Goal: Check status

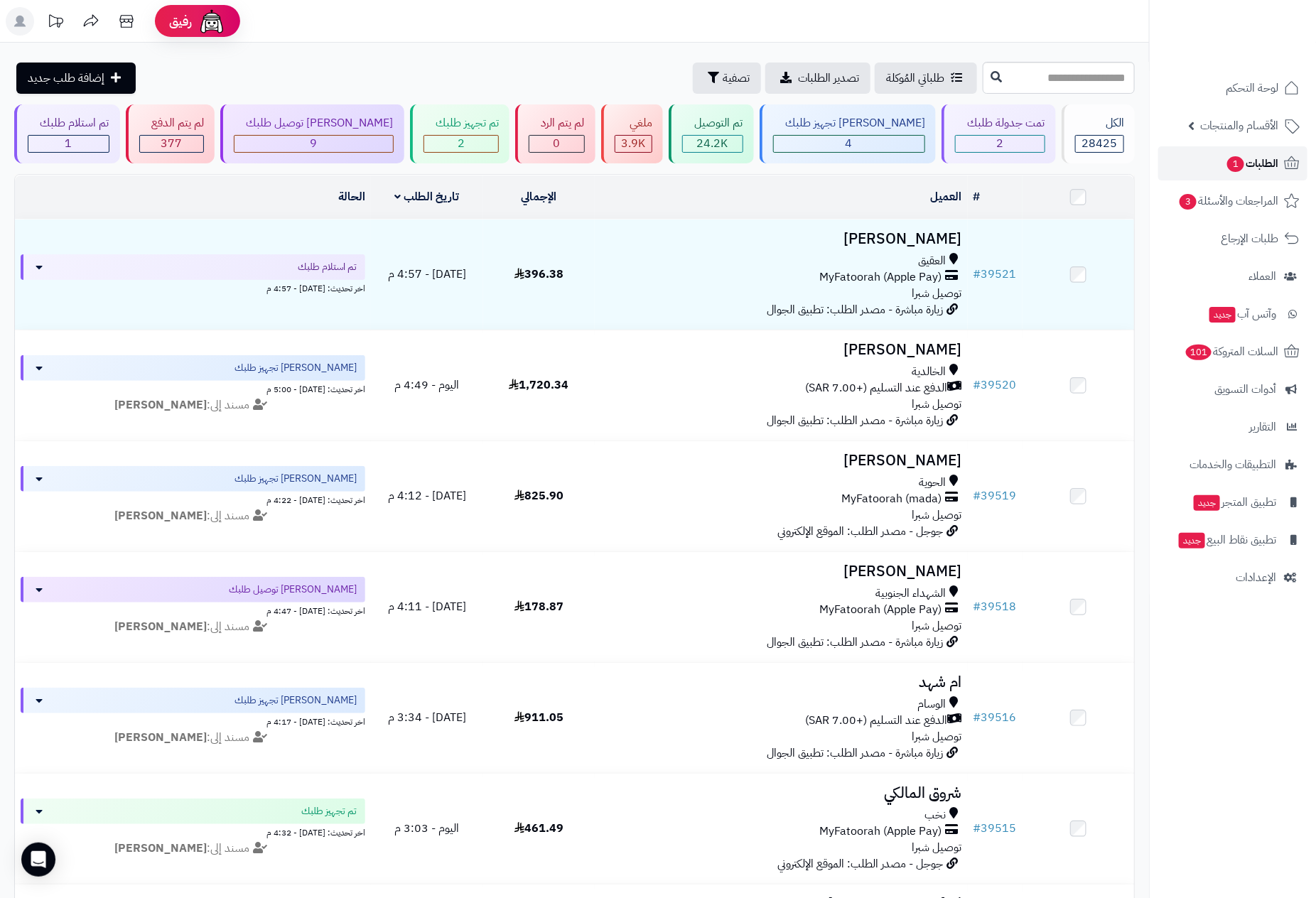
click at [1248, 156] on span "الطلبات 1" at bounding box center [1252, 163] width 53 height 20
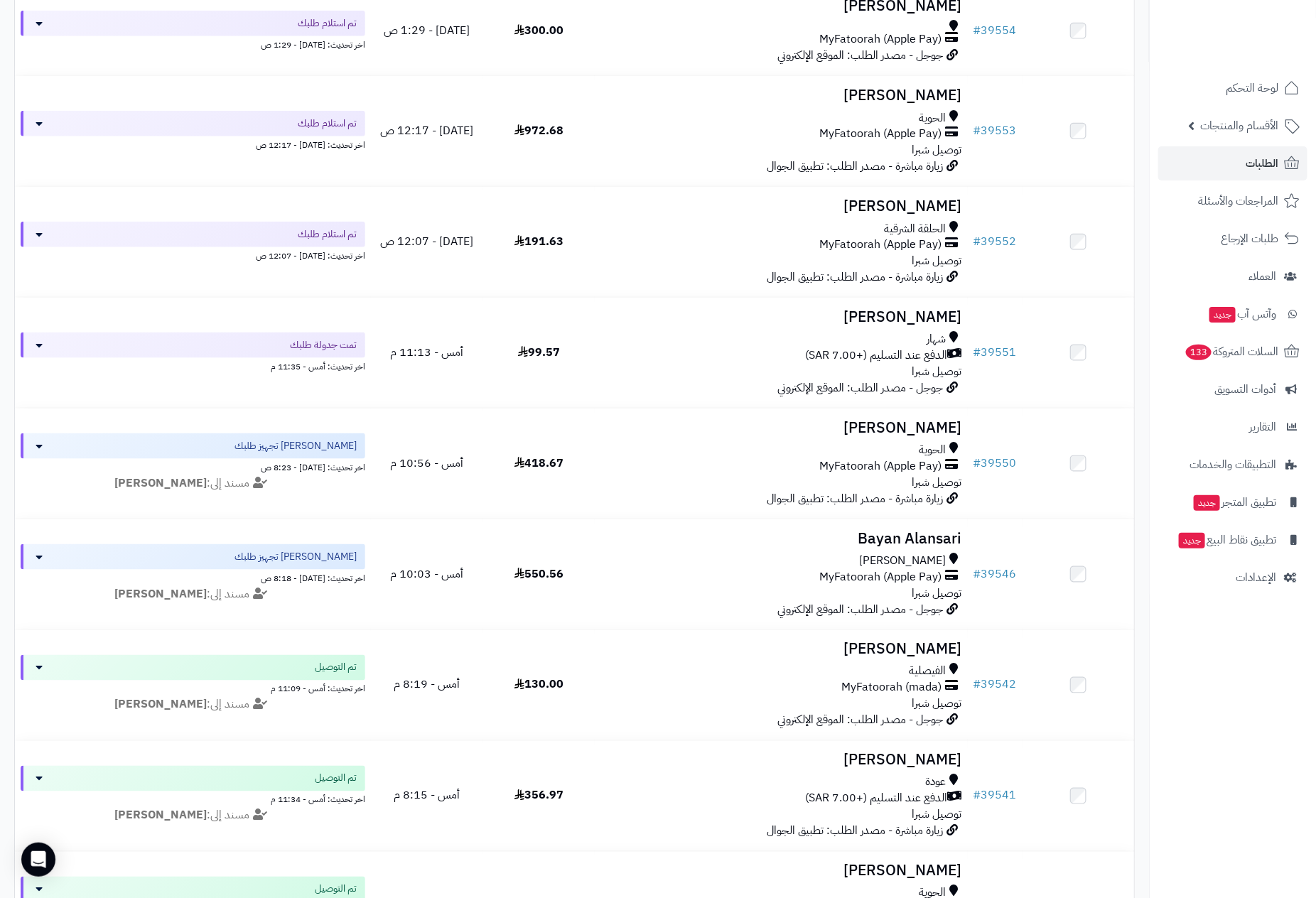
scroll to position [639, 0]
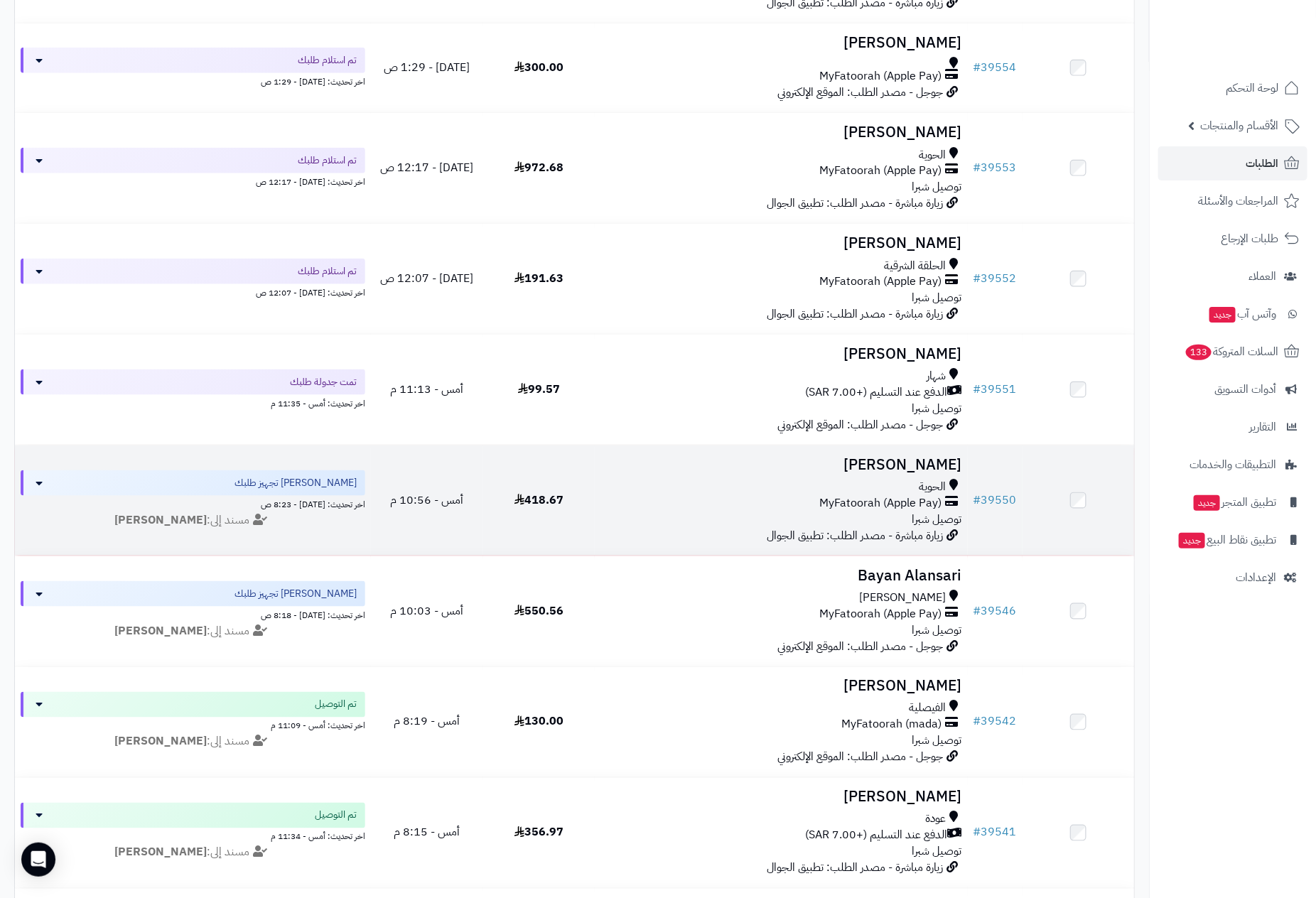
click at [883, 482] on div "الحوية" at bounding box center [780, 487] width 361 height 17
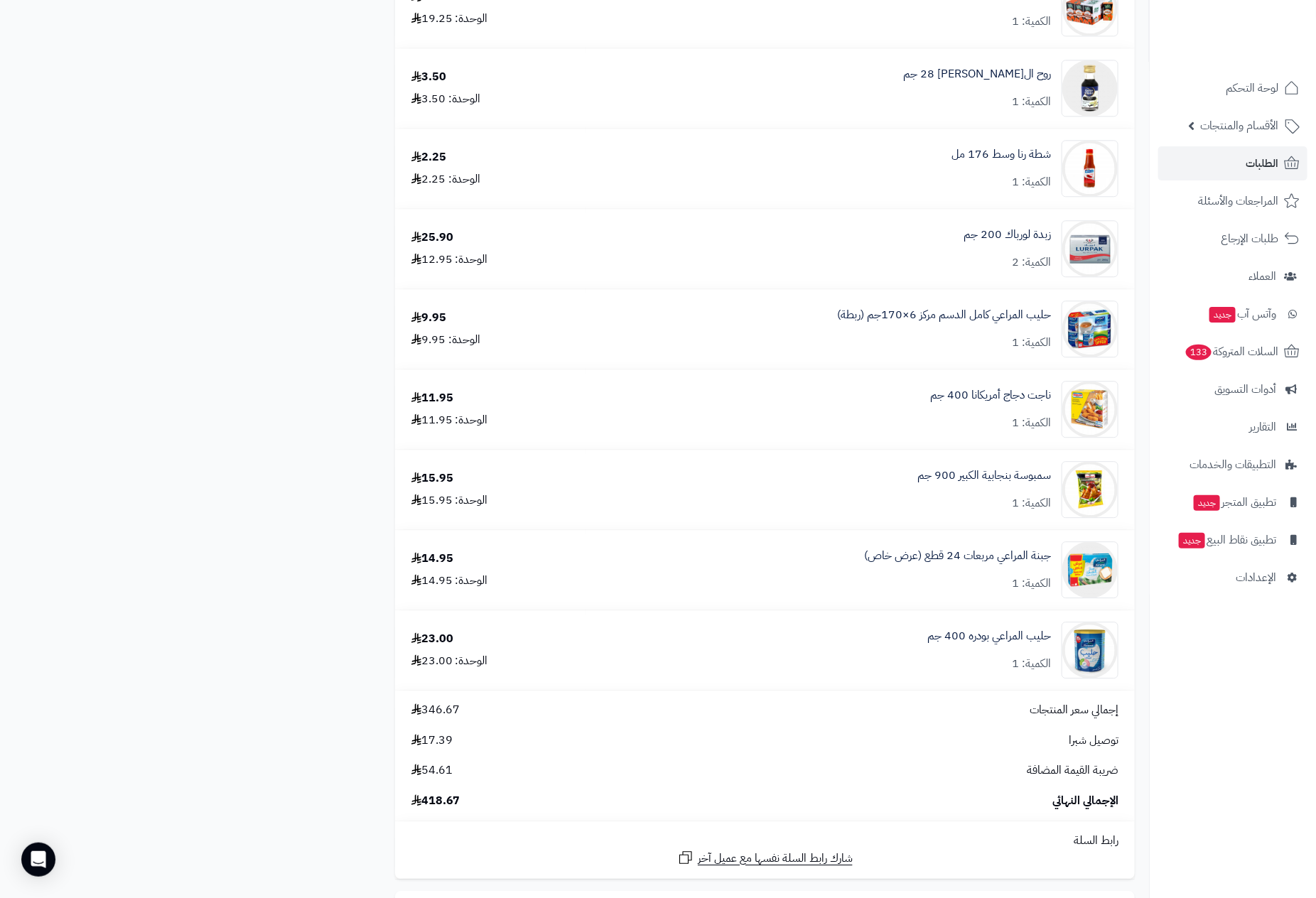
scroll to position [1811, 0]
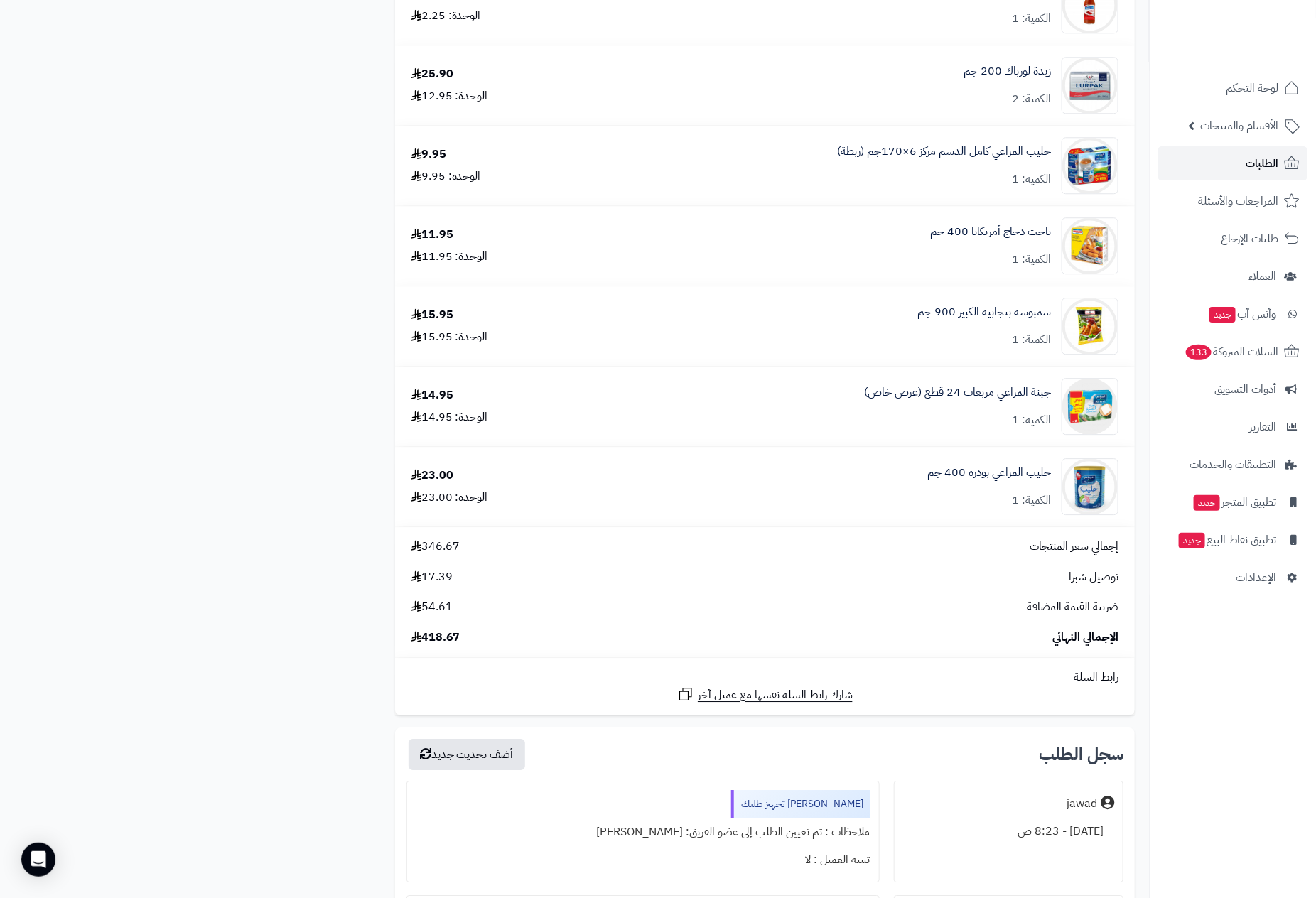
click at [1254, 165] on span "الطلبات" at bounding box center [1262, 163] width 33 height 20
